Goal: Task Accomplishment & Management: Use online tool/utility

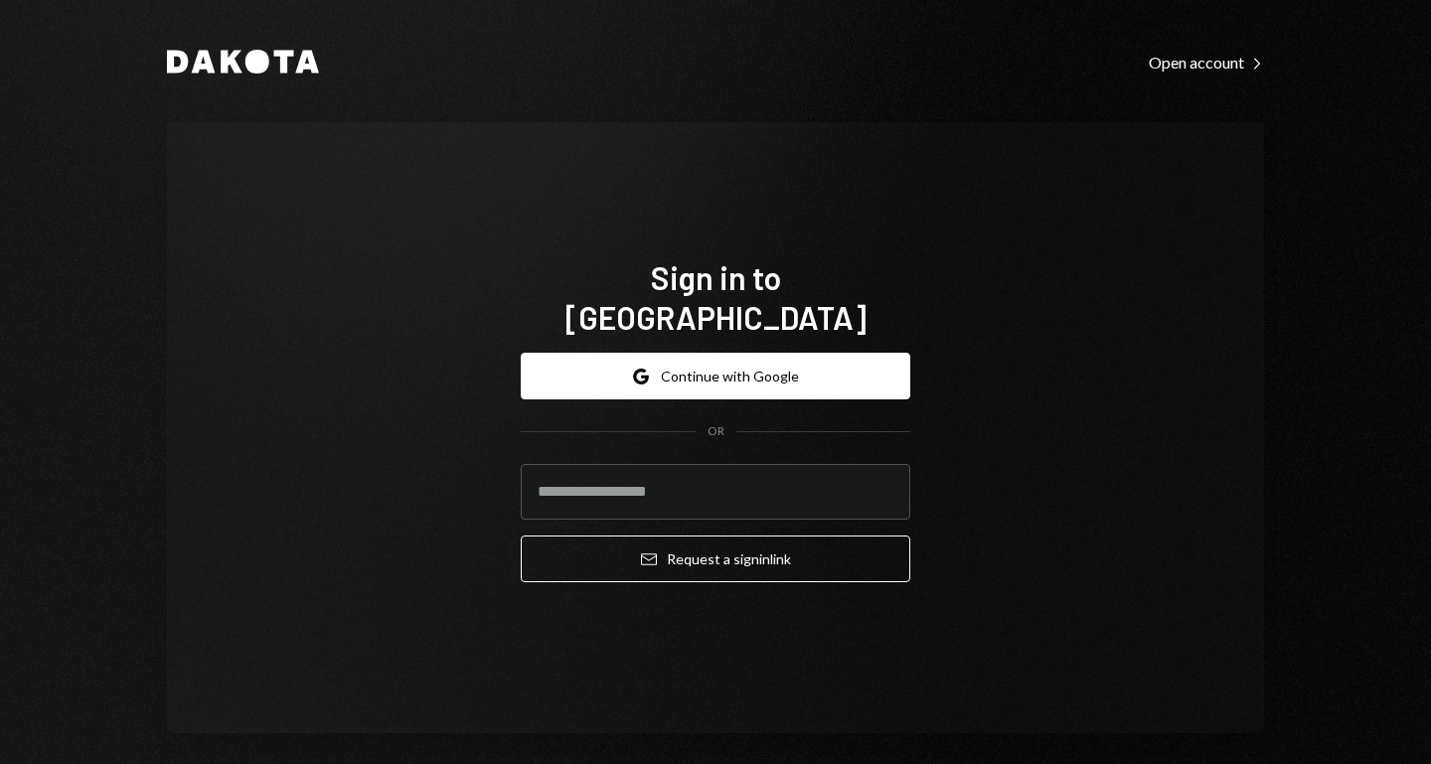
click at [622, 465] on input "email" at bounding box center [715, 492] width 389 height 56
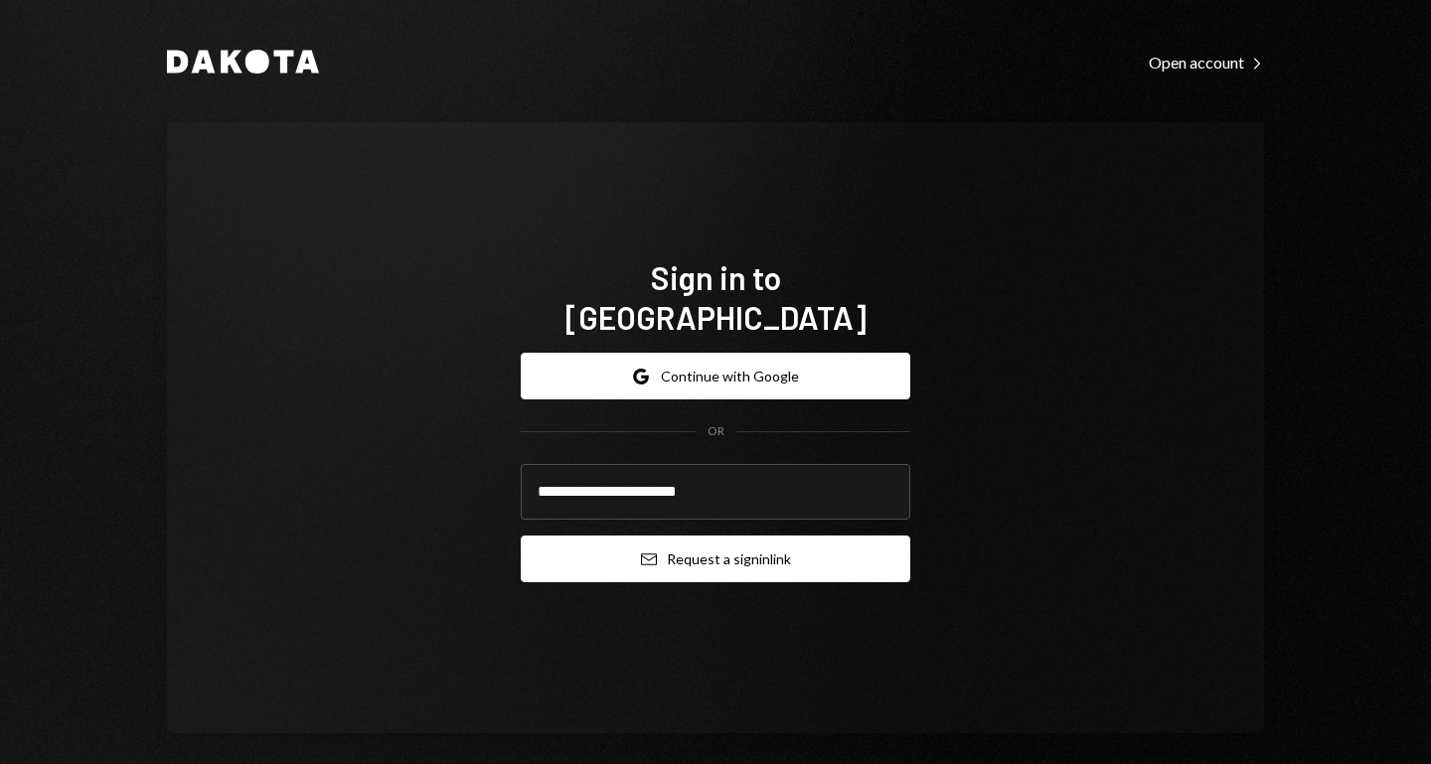
type input "**********"
click at [716, 539] on button "Email Request a sign in link" at bounding box center [715, 559] width 389 height 47
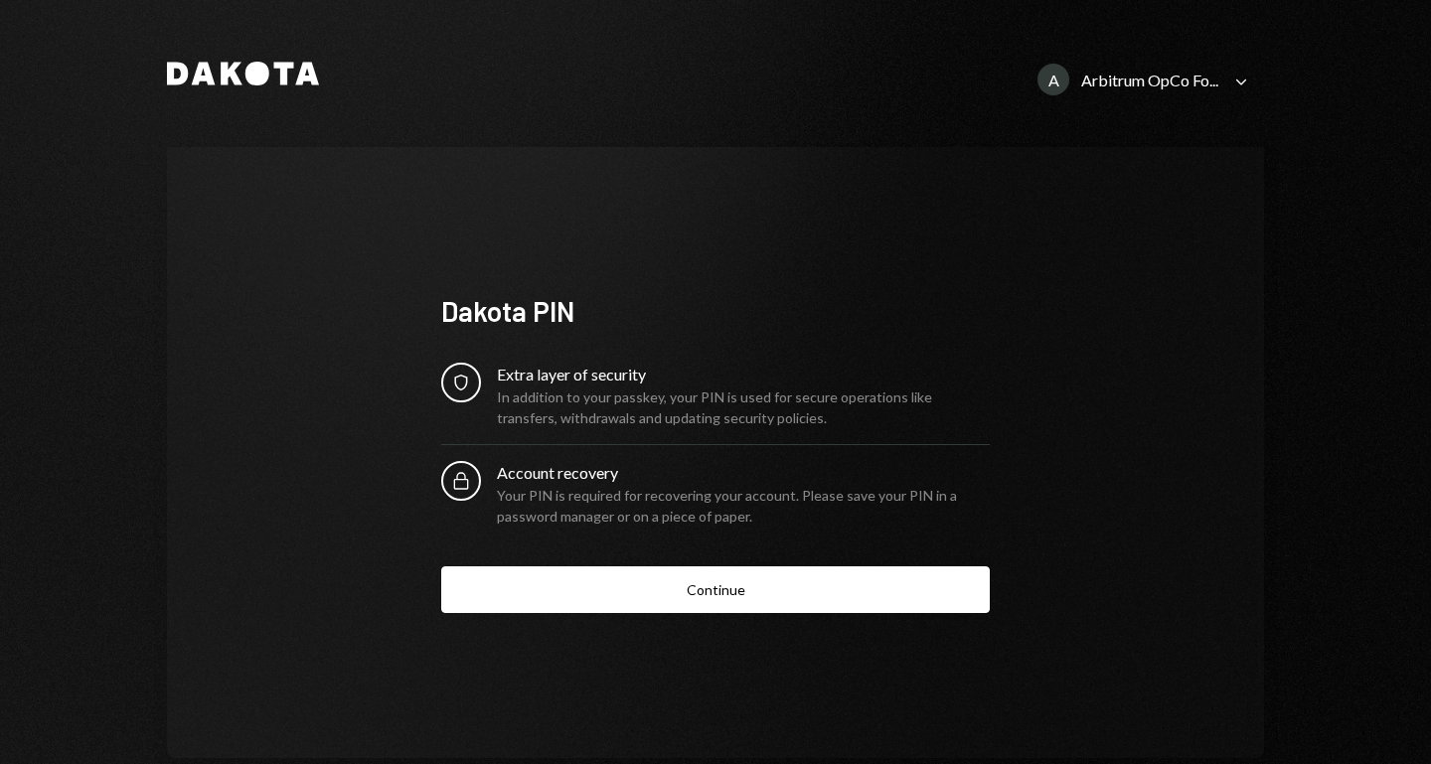
click at [1236, 80] on icon "Caret Down" at bounding box center [1241, 82] width 22 height 22
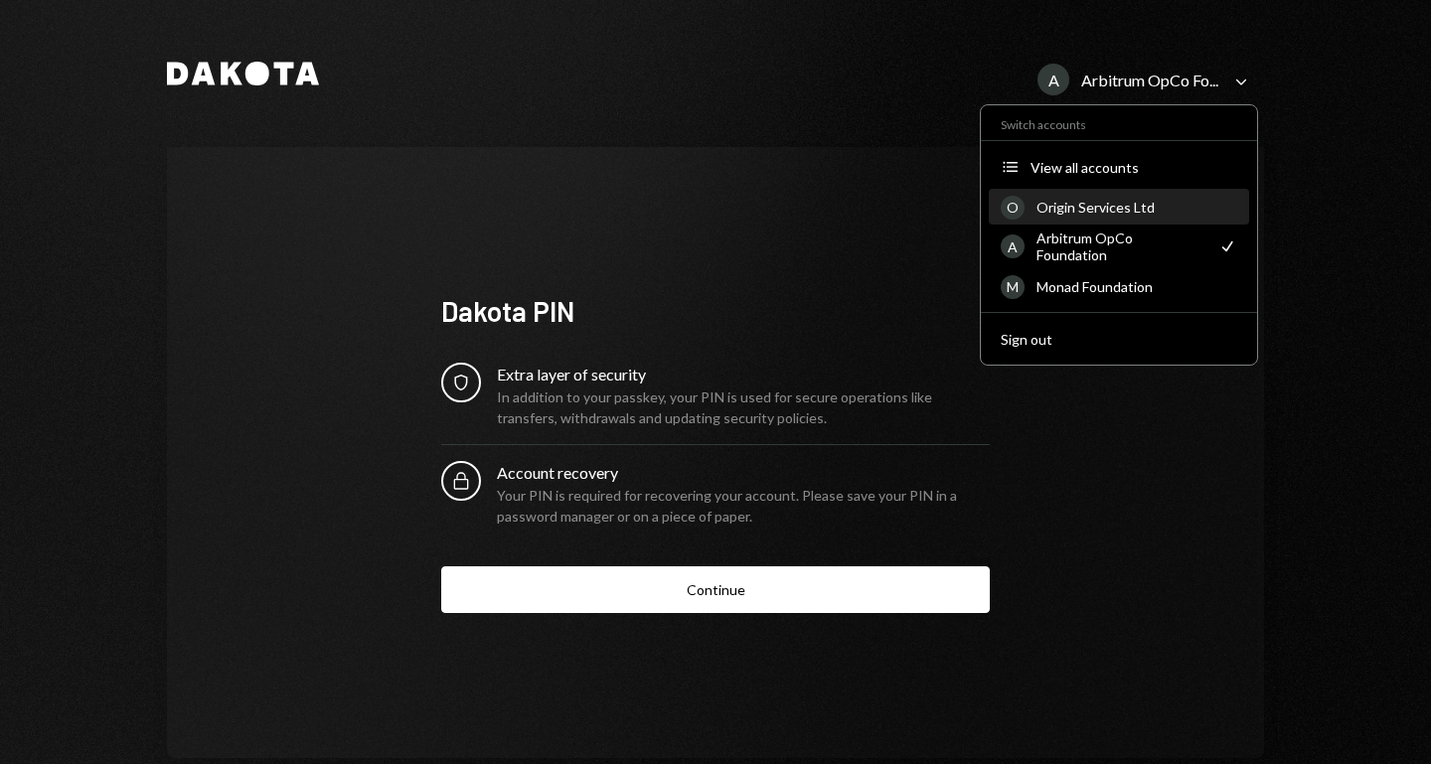
click at [1107, 204] on div "Origin Services Ltd" at bounding box center [1136, 207] width 201 height 17
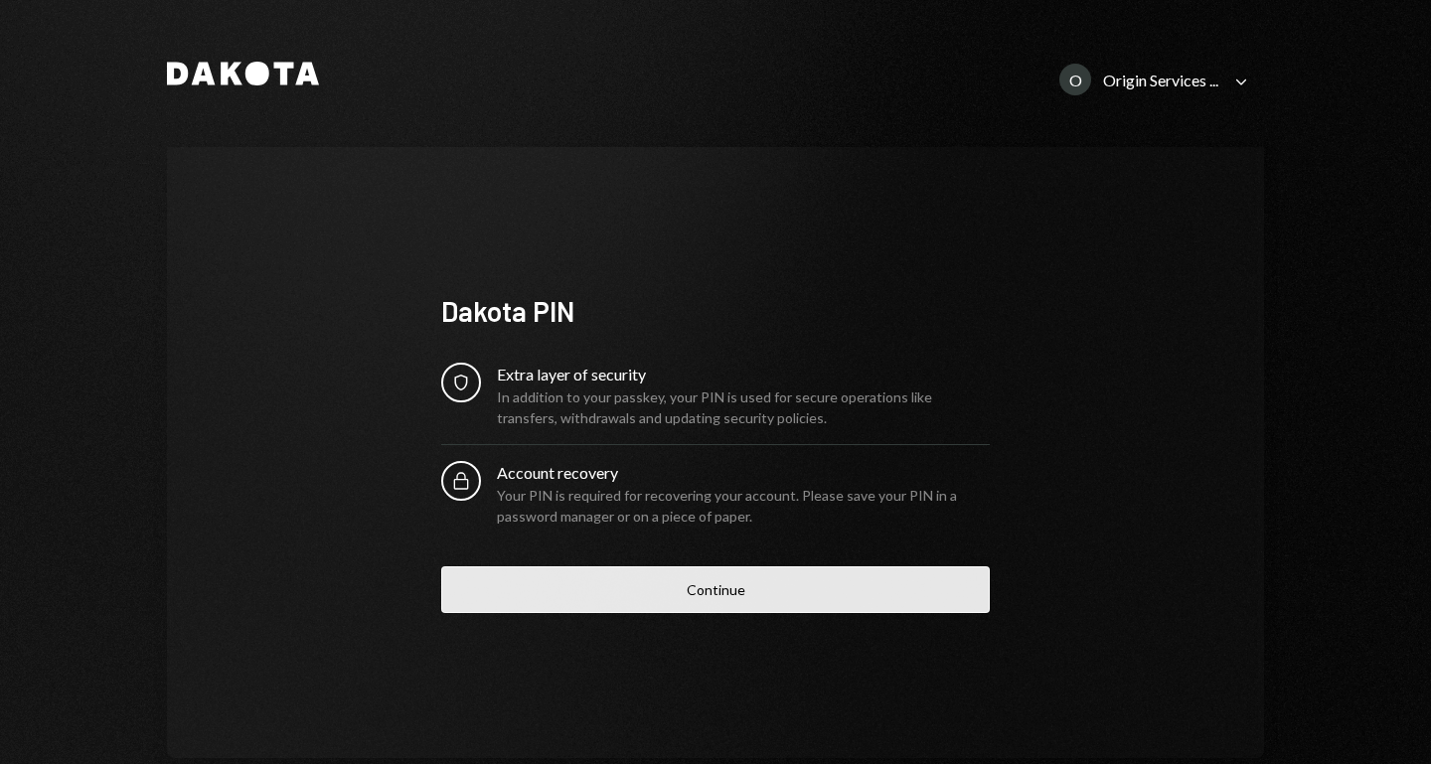
click at [709, 596] on button "Continue" at bounding box center [715, 589] width 548 height 47
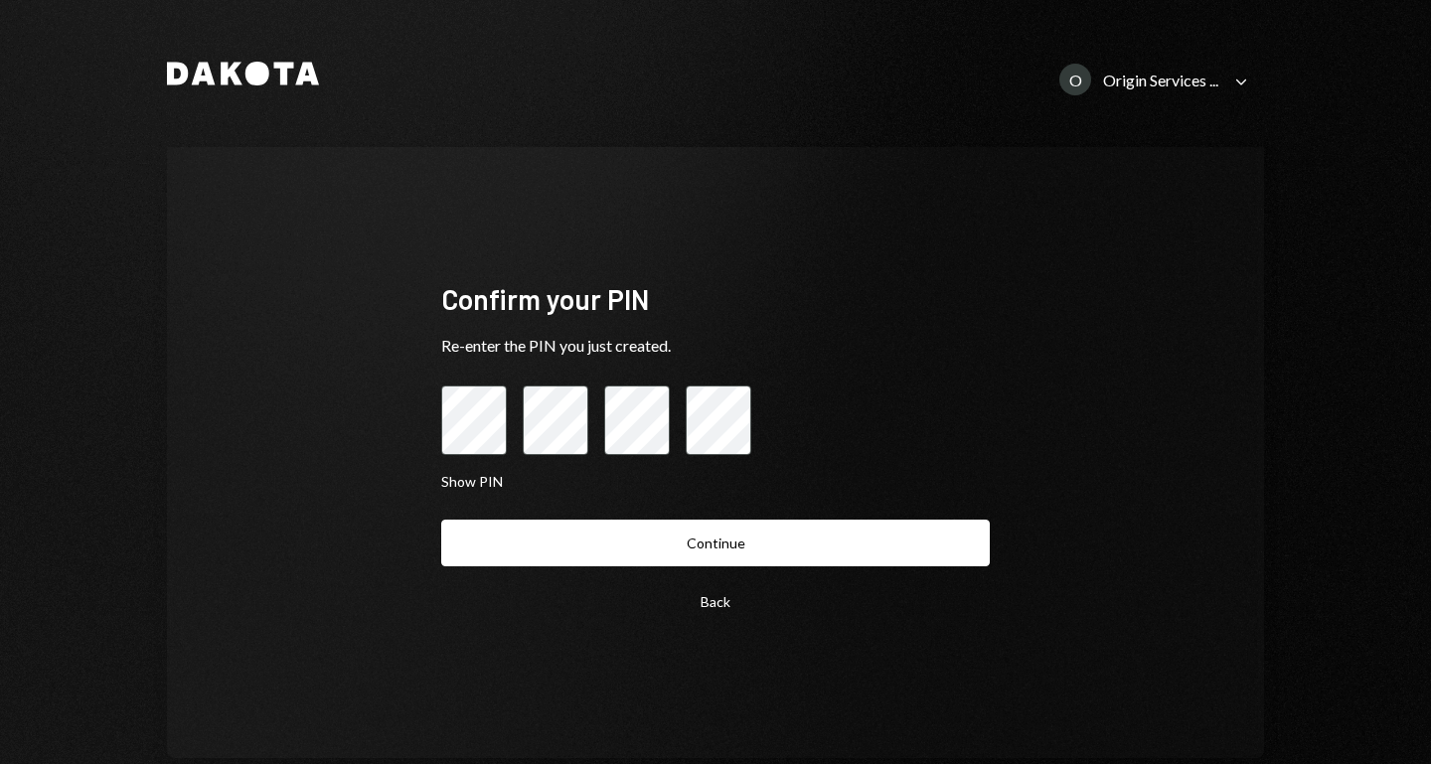
click at [441, 520] on button "Continue" at bounding box center [715, 543] width 548 height 47
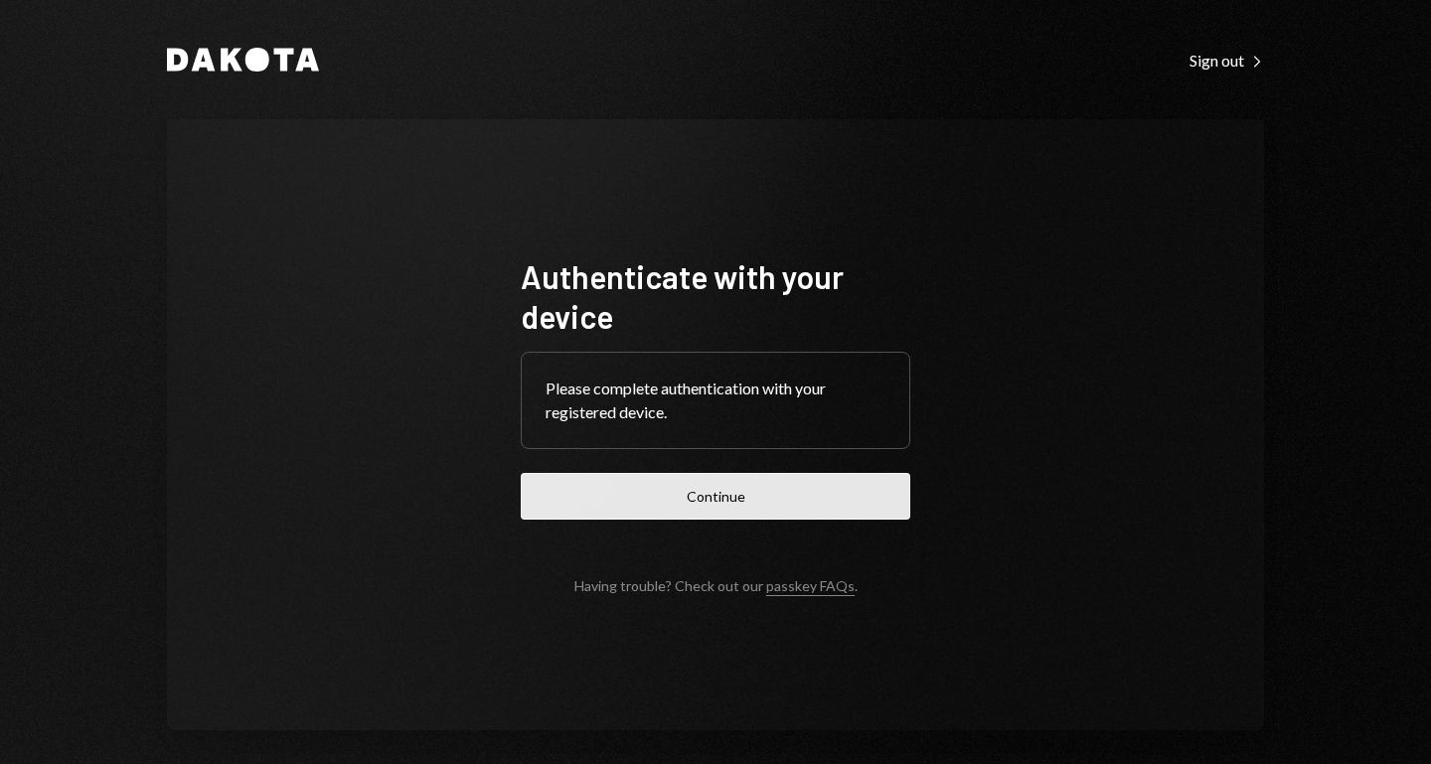
click at [727, 490] on button "Continue" at bounding box center [715, 496] width 389 height 47
